Goal: Information Seeking & Learning: Learn about a topic

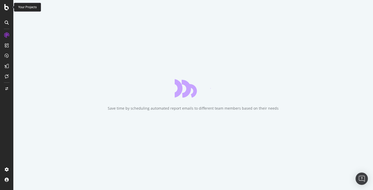
click at [7, 6] on icon at bounding box center [6, 7] width 5 height 6
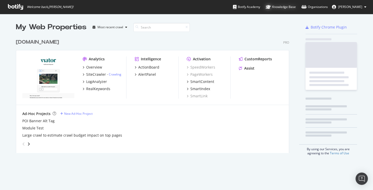
scroll to position [121, 278]
click at [287, 9] on div "Knowledge Base" at bounding box center [281, 6] width 30 height 5
